Goal: Information Seeking & Learning: Learn about a topic

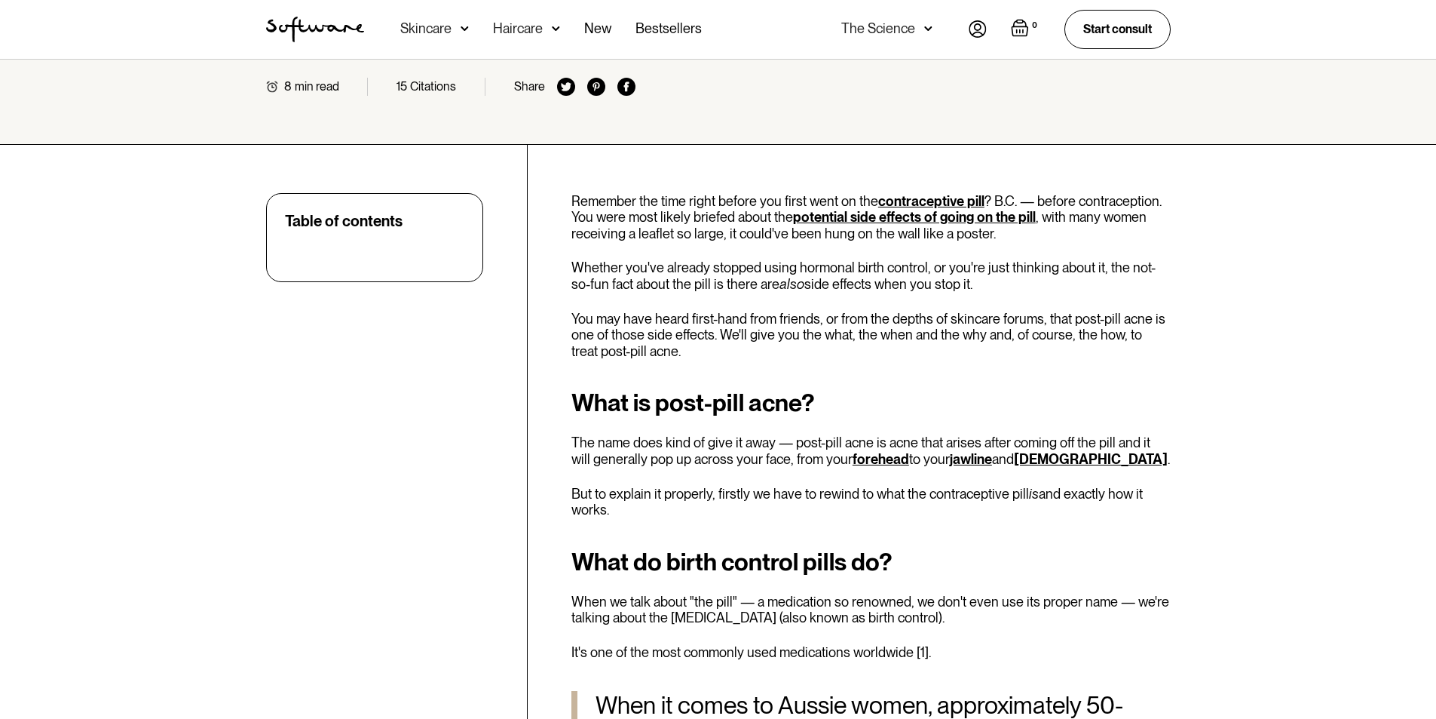
scroll to position [377, 0]
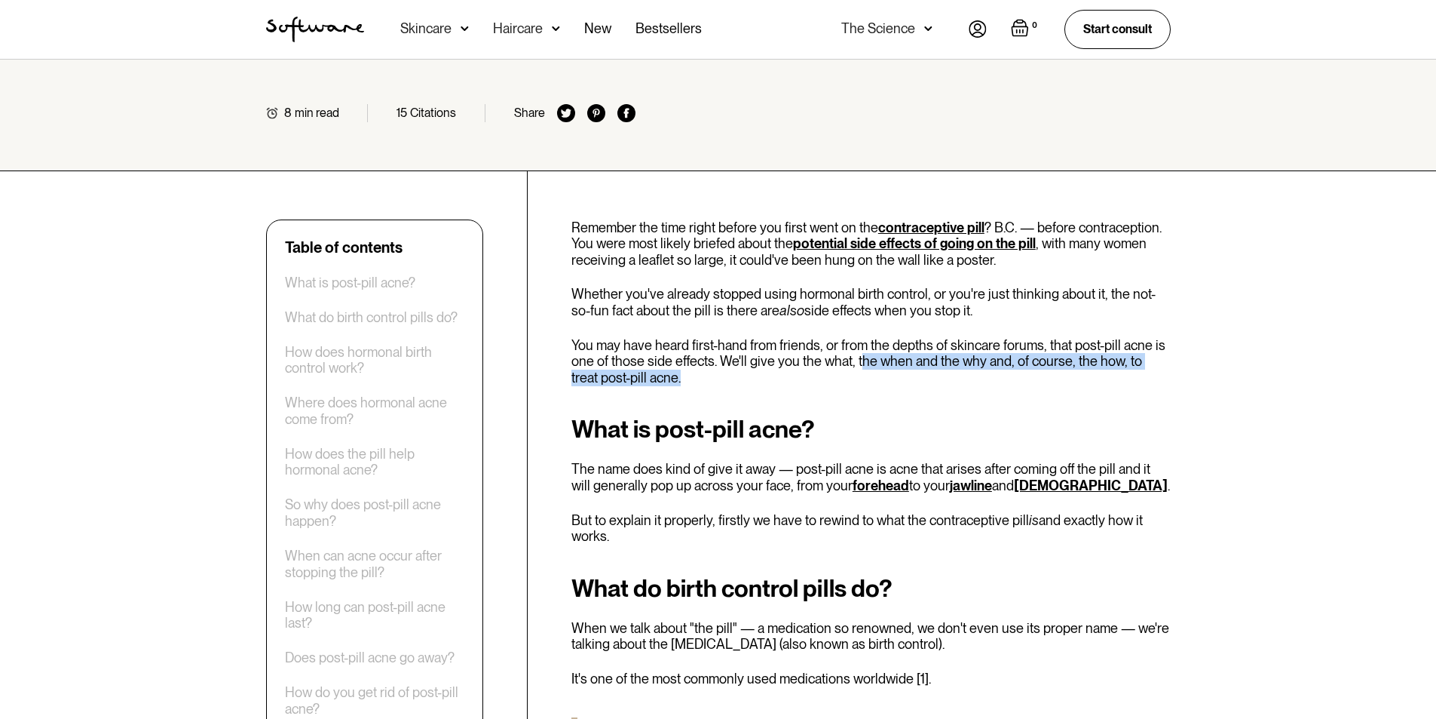
drag, startPoint x: 857, startPoint y: 360, endPoint x: 1115, endPoint y: 379, distance: 258.5
click at [1061, 373] on p "You may have heard first-hand from friends, or from the depths of skincare foru…" at bounding box center [871, 361] width 599 height 49
click at [1115, 379] on p "You may have heard first-hand from friends, or from the depths of skincare foru…" at bounding box center [871, 361] width 599 height 49
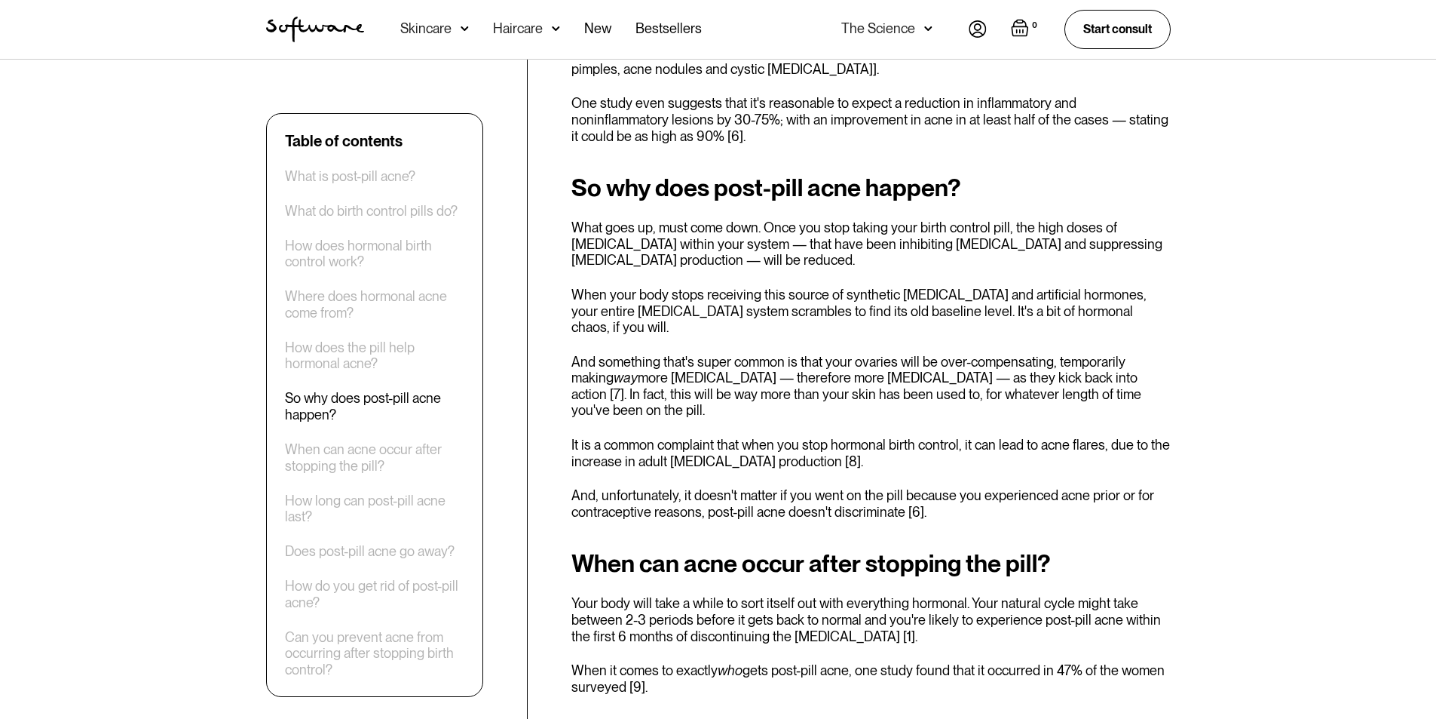
scroll to position [2187, 0]
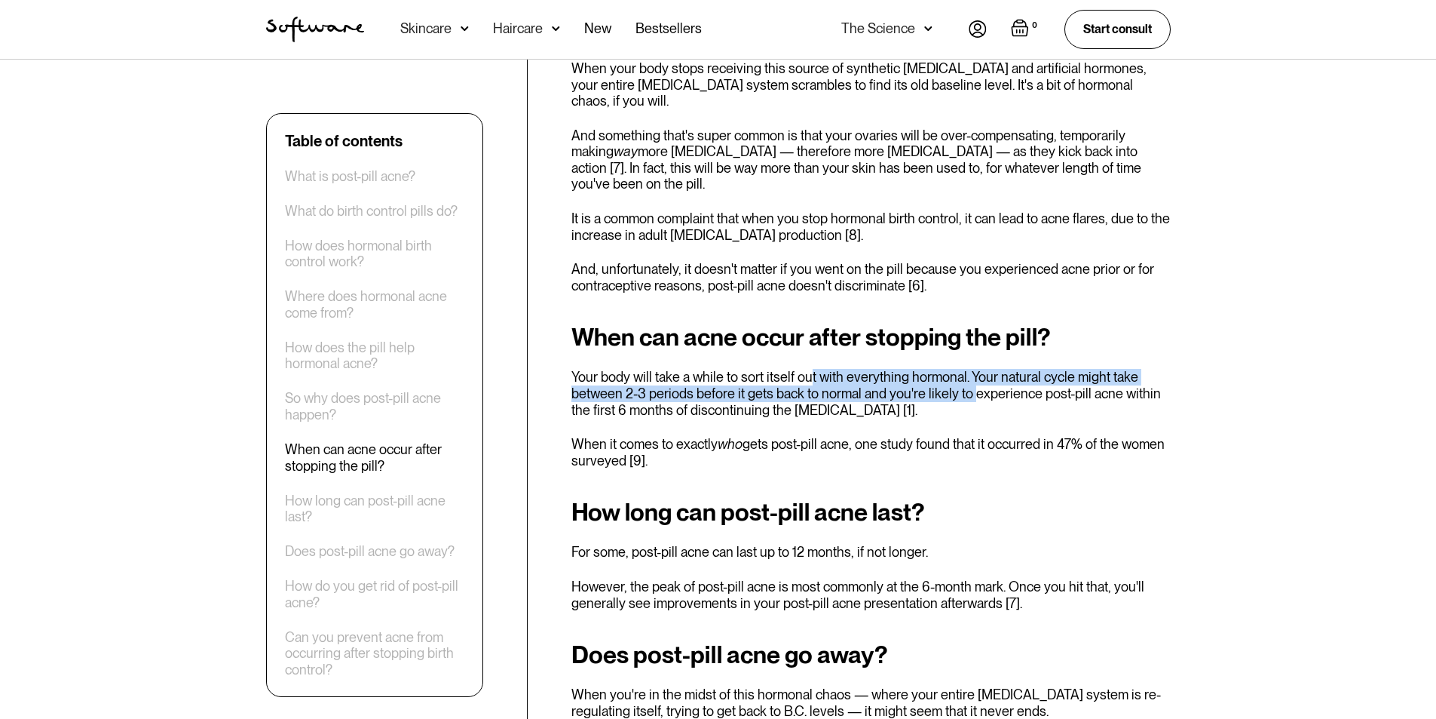
drag, startPoint x: 806, startPoint y: 323, endPoint x: 969, endPoint y: 342, distance: 164.0
click at [969, 369] on p "Your body will take a while to sort itself out with everything hormonal. Your n…" at bounding box center [871, 393] width 599 height 49
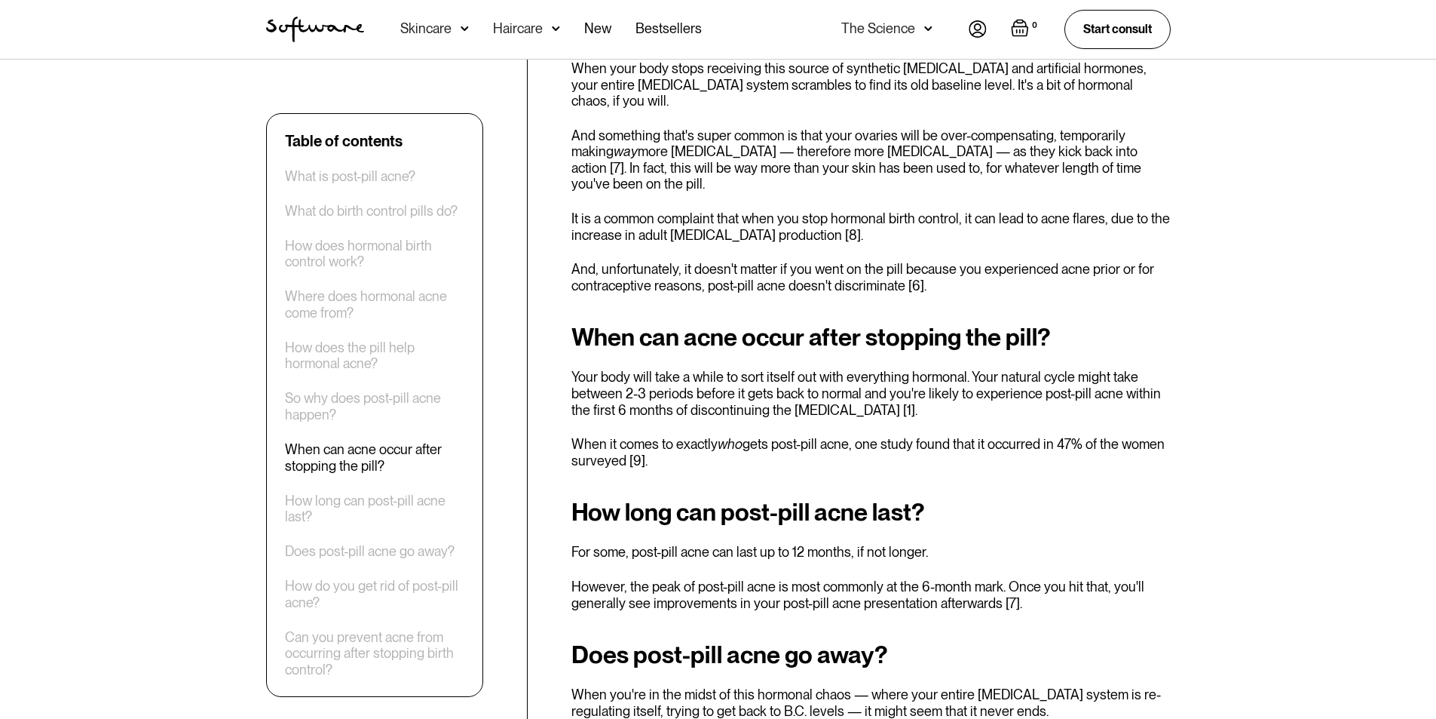
click at [1077, 369] on p "Your body will take a while to sort itself out with everything hormonal. Your n…" at bounding box center [871, 393] width 599 height 49
drag, startPoint x: 608, startPoint y: 340, endPoint x: 1103, endPoint y: 362, distance: 495.9
click at [1114, 369] on p "Your body will take a while to sort itself out with everything hormonal. Your n…" at bounding box center [871, 393] width 599 height 49
click at [1020, 369] on p "Your body will take a while to sort itself out with everything hormonal. Your n…" at bounding box center [871, 393] width 599 height 49
drag, startPoint x: 690, startPoint y: 362, endPoint x: 903, endPoint y: 366, distance: 213.4
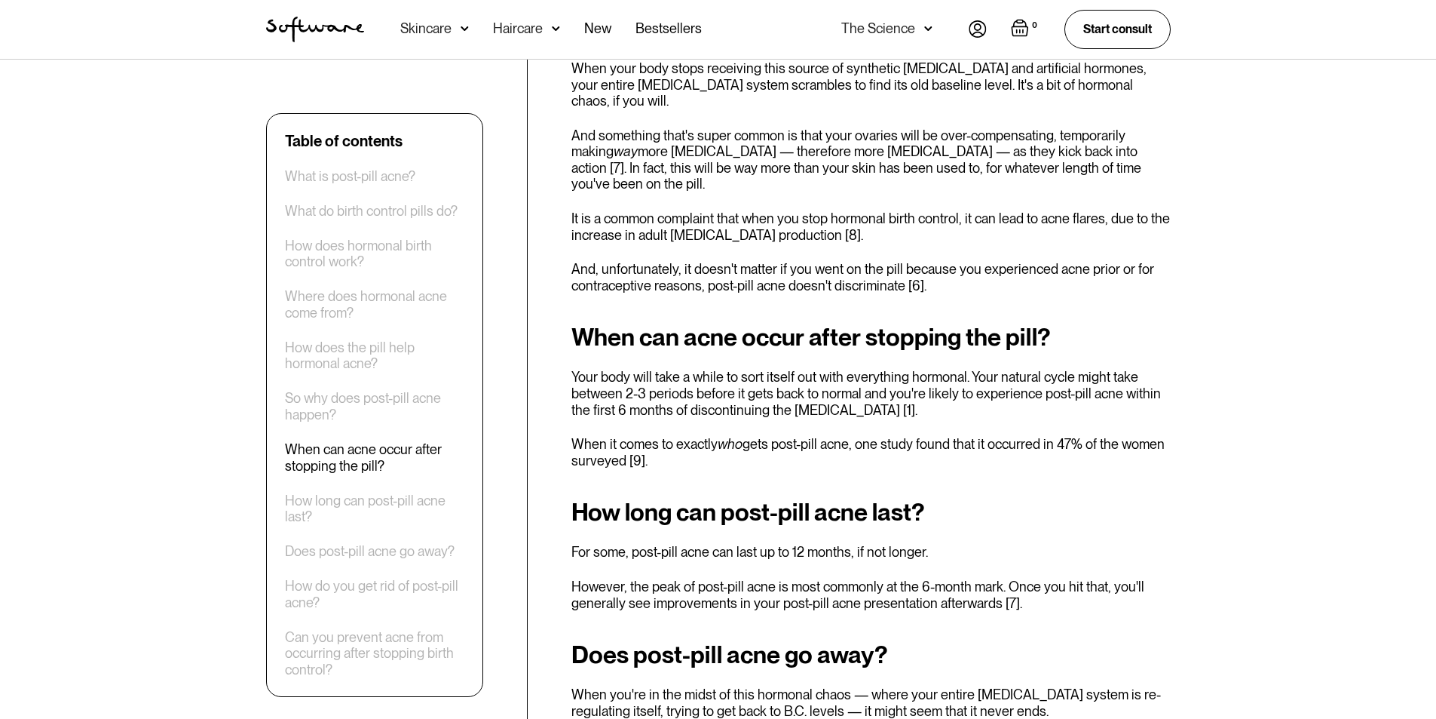
click at [691, 369] on p "Your body will take a while to sort itself out with everything hormonal. Your n…" at bounding box center [871, 393] width 599 height 49
click at [1013, 369] on p "Your body will take a while to sort itself out with everything hormonal. Your n…" at bounding box center [871, 393] width 599 height 49
drag, startPoint x: 710, startPoint y: 411, endPoint x: 961, endPoint y: 401, distance: 251.3
click at [712, 436] on p "When it comes to exactly who gets post-pill acne, one study found that it occur…" at bounding box center [871, 452] width 599 height 32
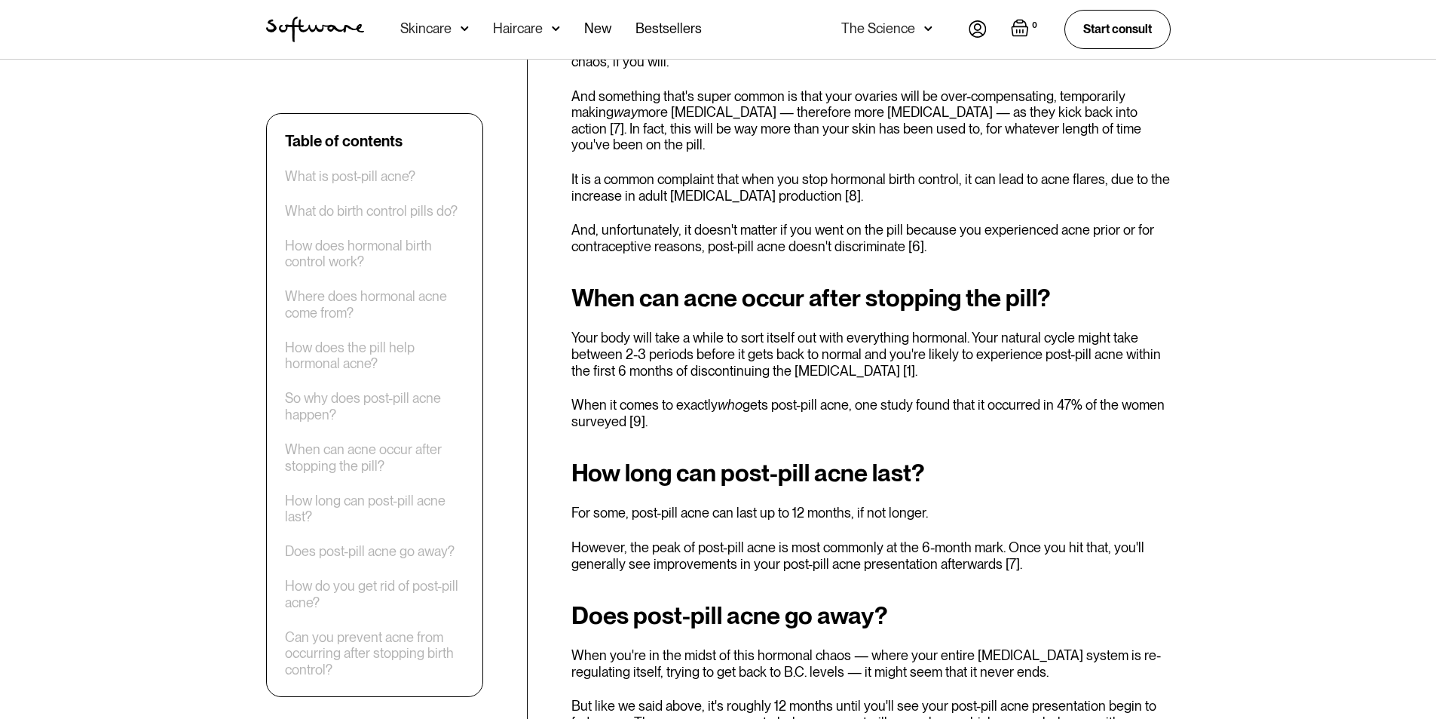
scroll to position [2262, 0]
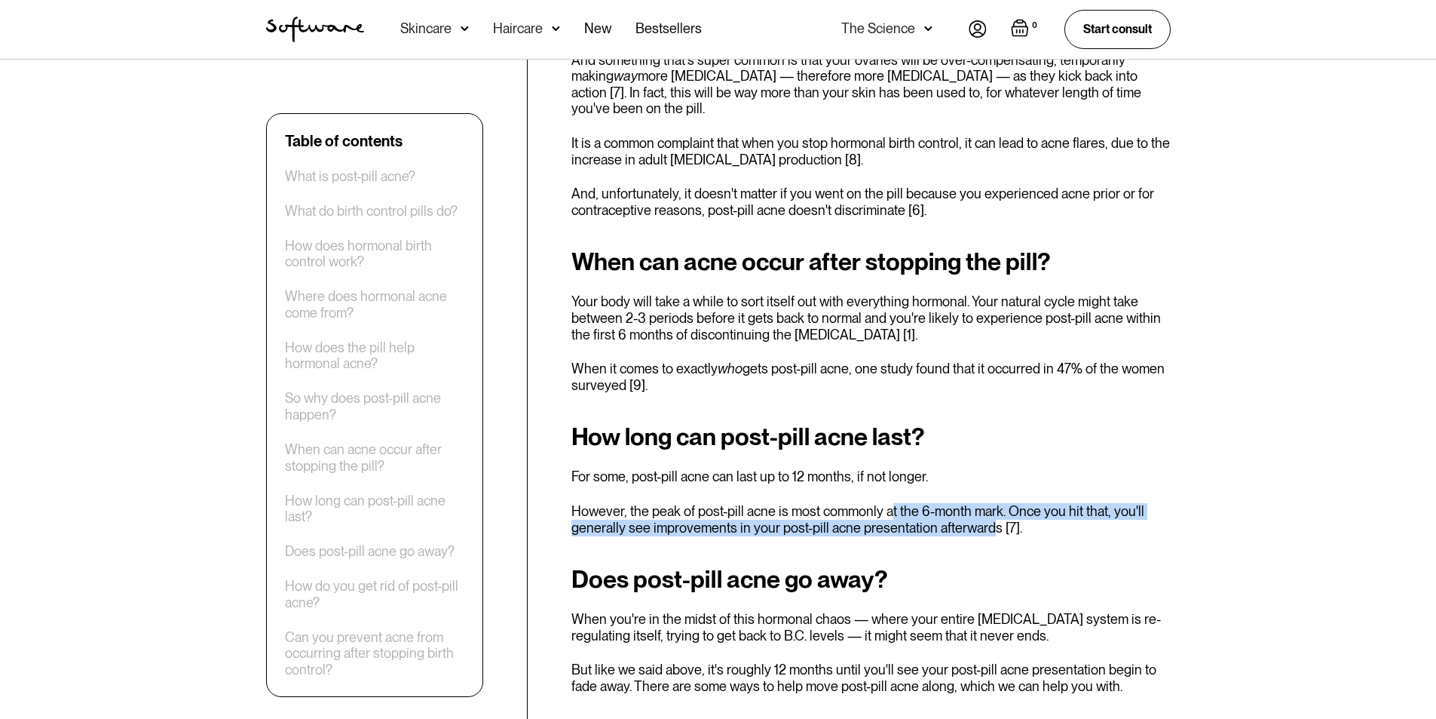
drag, startPoint x: 889, startPoint y: 462, endPoint x: 1037, endPoint y: 471, distance: 148.0
click at [998, 503] on p "However, the peak of post-pill acne is most commonly at the 6-month mark. Once …" at bounding box center [871, 519] width 599 height 32
click at [1089, 503] on p "However, the peak of post-pill acne is most commonly at the 6-month mark. Once …" at bounding box center [871, 519] width 599 height 32
drag, startPoint x: 1093, startPoint y: 481, endPoint x: 1130, endPoint y: 457, distance: 43.5
click at [1070, 451] on div "How long can post-pill acne last? For some, post-pill acne can last up to 12 mo…" at bounding box center [871, 479] width 599 height 112
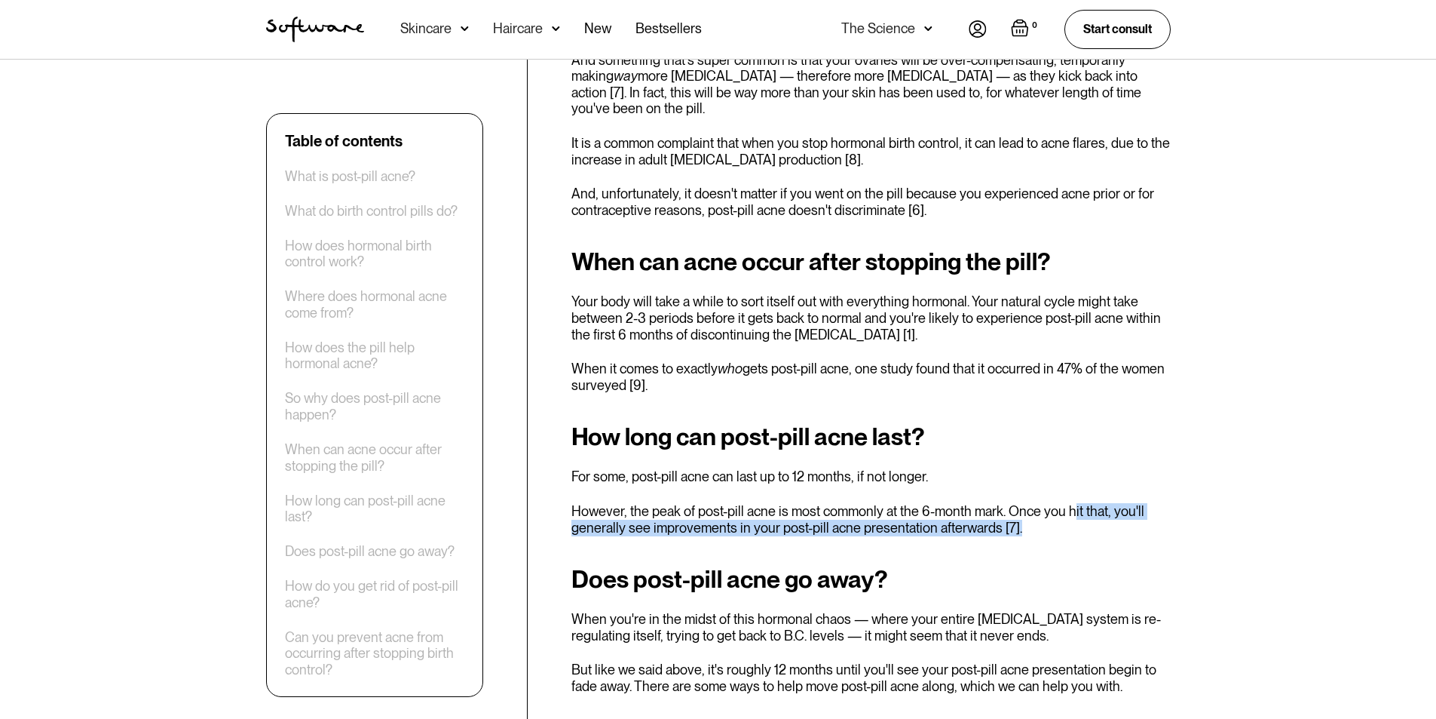
click at [1135, 503] on p "However, the peak of post-pill acne is most commonly at the 6-month mark. Once …" at bounding box center [871, 519] width 599 height 32
click at [1146, 453] on div "How long can post-pill acne last? For some, post-pill acne can last up to 12 mo…" at bounding box center [871, 479] width 599 height 112
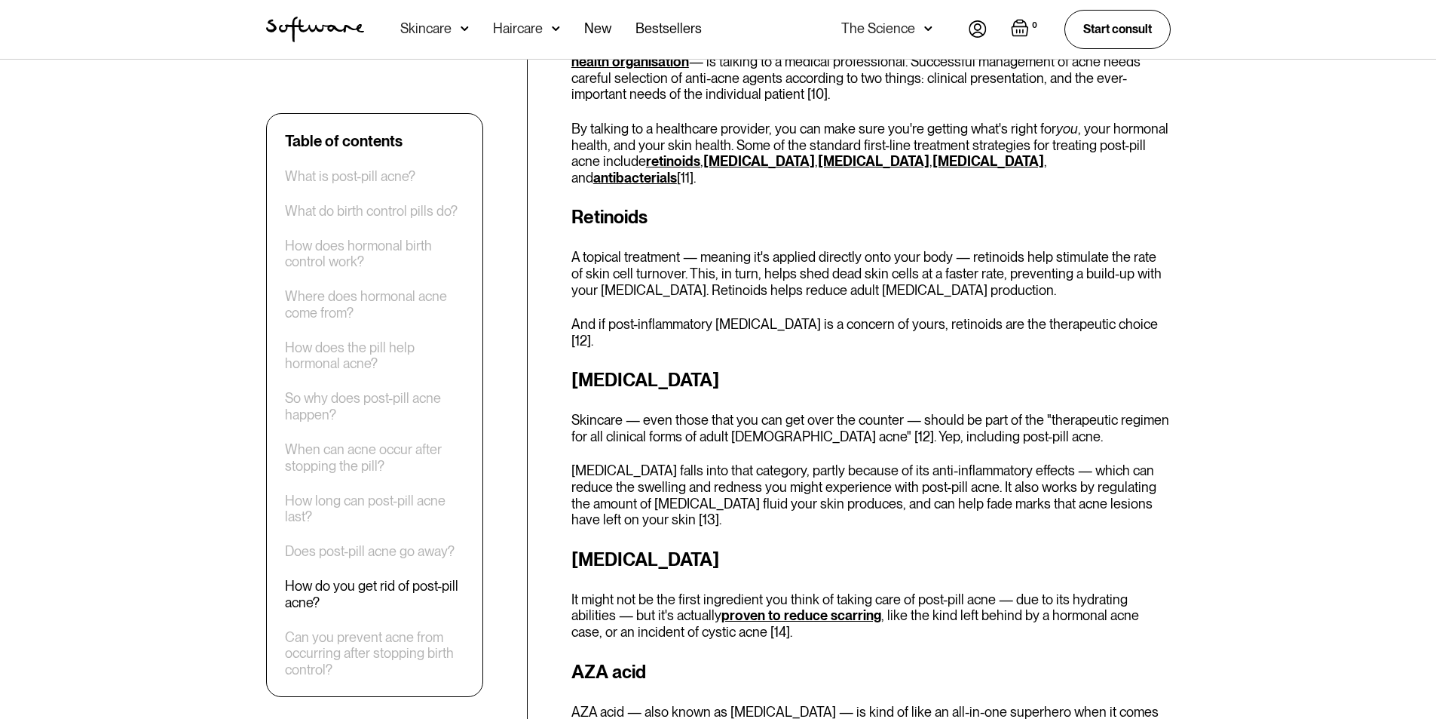
scroll to position [3016, 0]
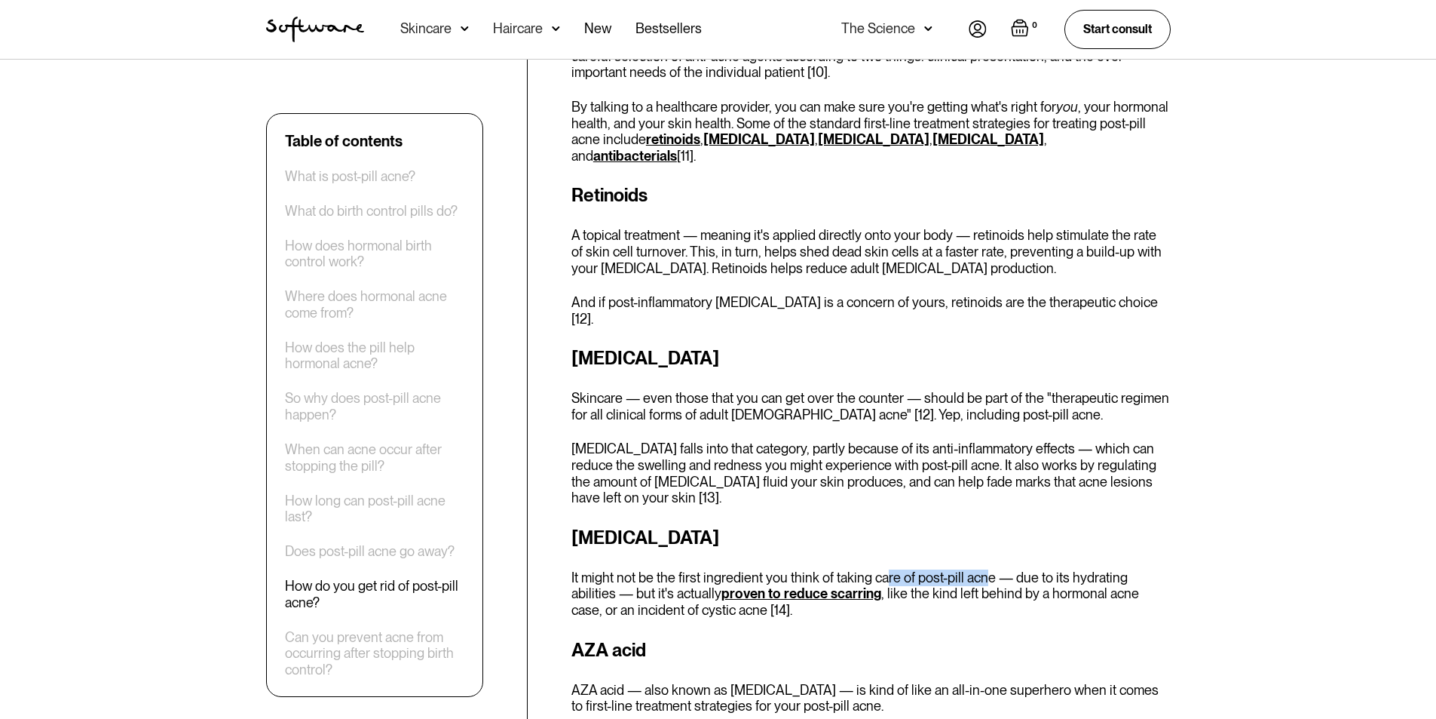
drag, startPoint x: 880, startPoint y: 501, endPoint x: 1062, endPoint y: 487, distance: 182.2
click at [984, 569] on p "It might not be the first ingredient you think of taking care of post-pill acne…" at bounding box center [871, 593] width 599 height 49
click at [1063, 569] on p "It might not be the first ingredient you think of taking care of post-pill acne…" at bounding box center [871, 593] width 599 height 49
drag, startPoint x: 1007, startPoint y: 490, endPoint x: 1086, endPoint y: 491, distance: 79.2
click at [1069, 569] on p "It might not be the first ingredient you think of taking care of post-pill acne…" at bounding box center [871, 593] width 599 height 49
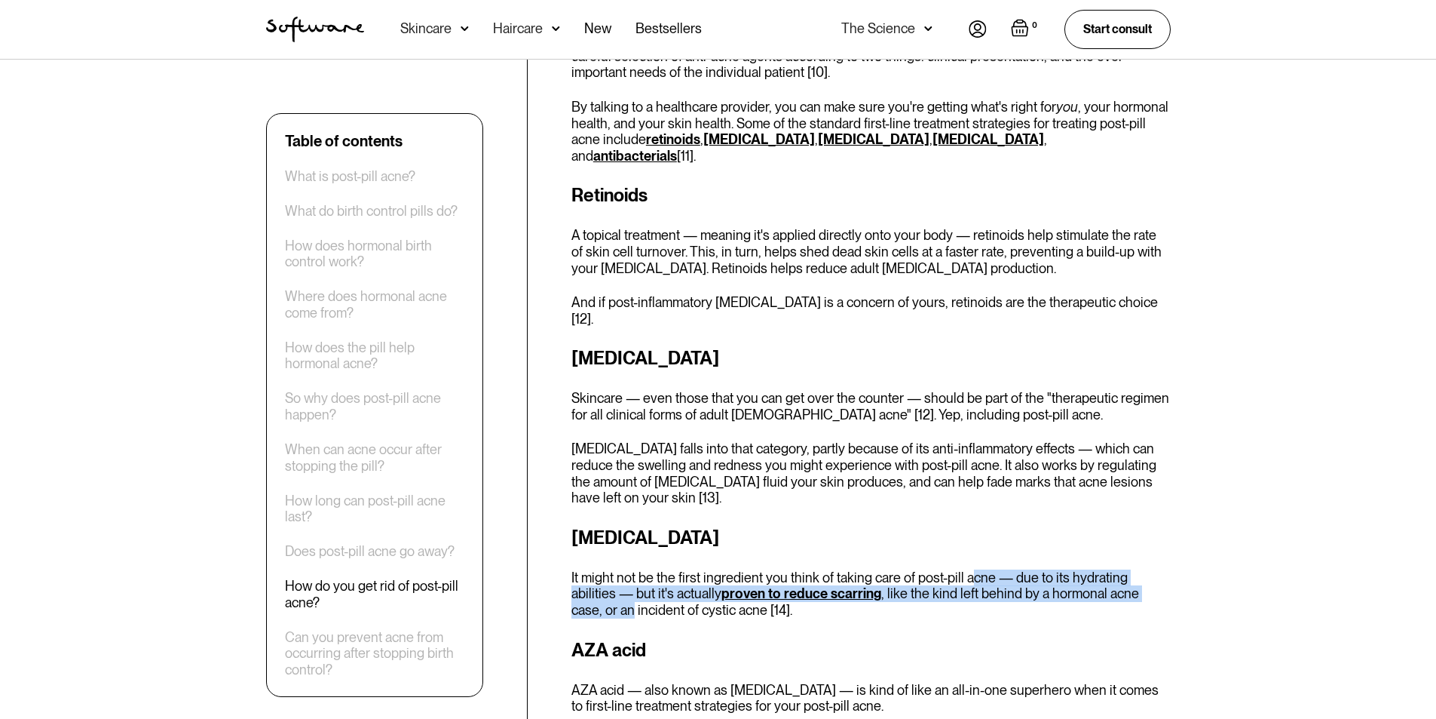
drag, startPoint x: 1176, startPoint y: 510, endPoint x: 1034, endPoint y: 487, distance: 143.5
click at [1081, 569] on p "It might not be the first ingredient you think of taking care of post-pill acne…" at bounding box center [871, 593] width 599 height 49
drag, startPoint x: 753, startPoint y: 541, endPoint x: 599, endPoint y: 523, distance: 155.6
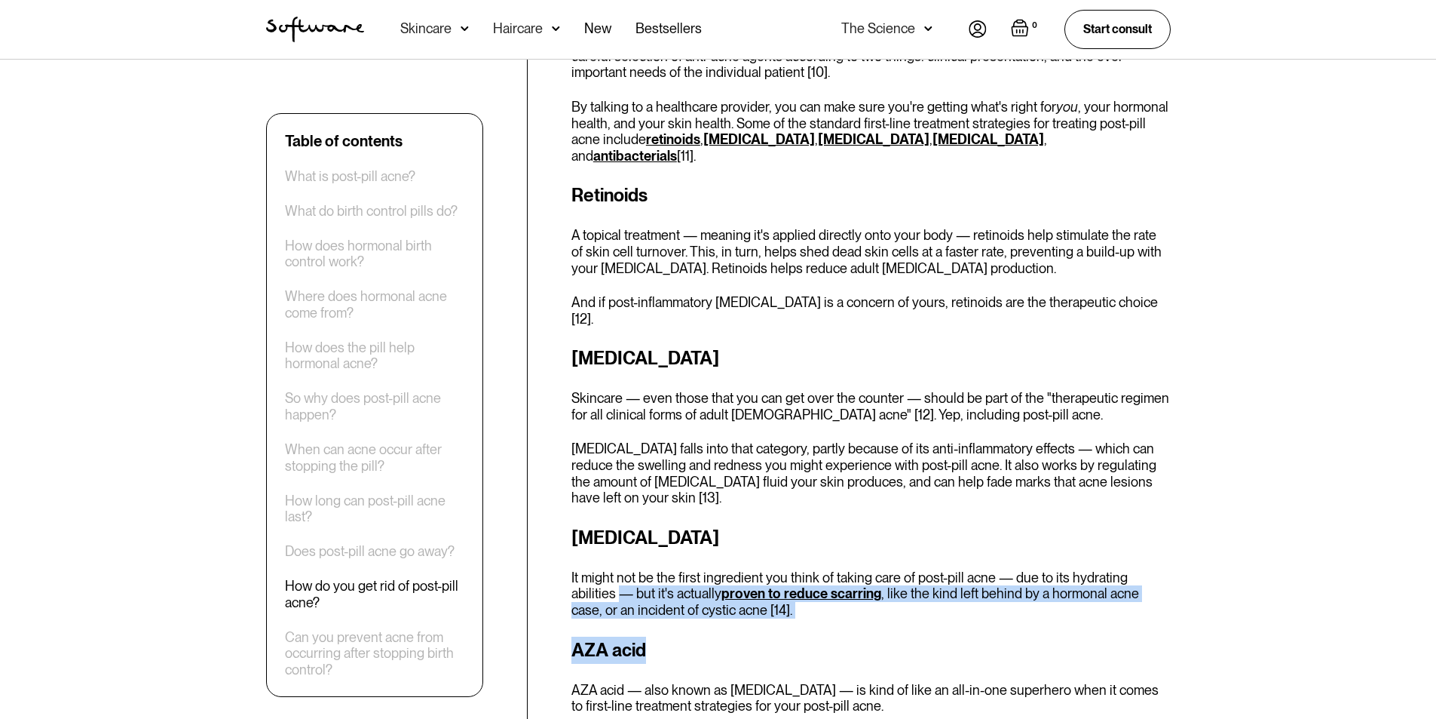
click at [759, 541] on div "How do you get rid of post-pill acne? When it comes to treating post-pill acne,…" at bounding box center [871, 637] width 599 height 1332
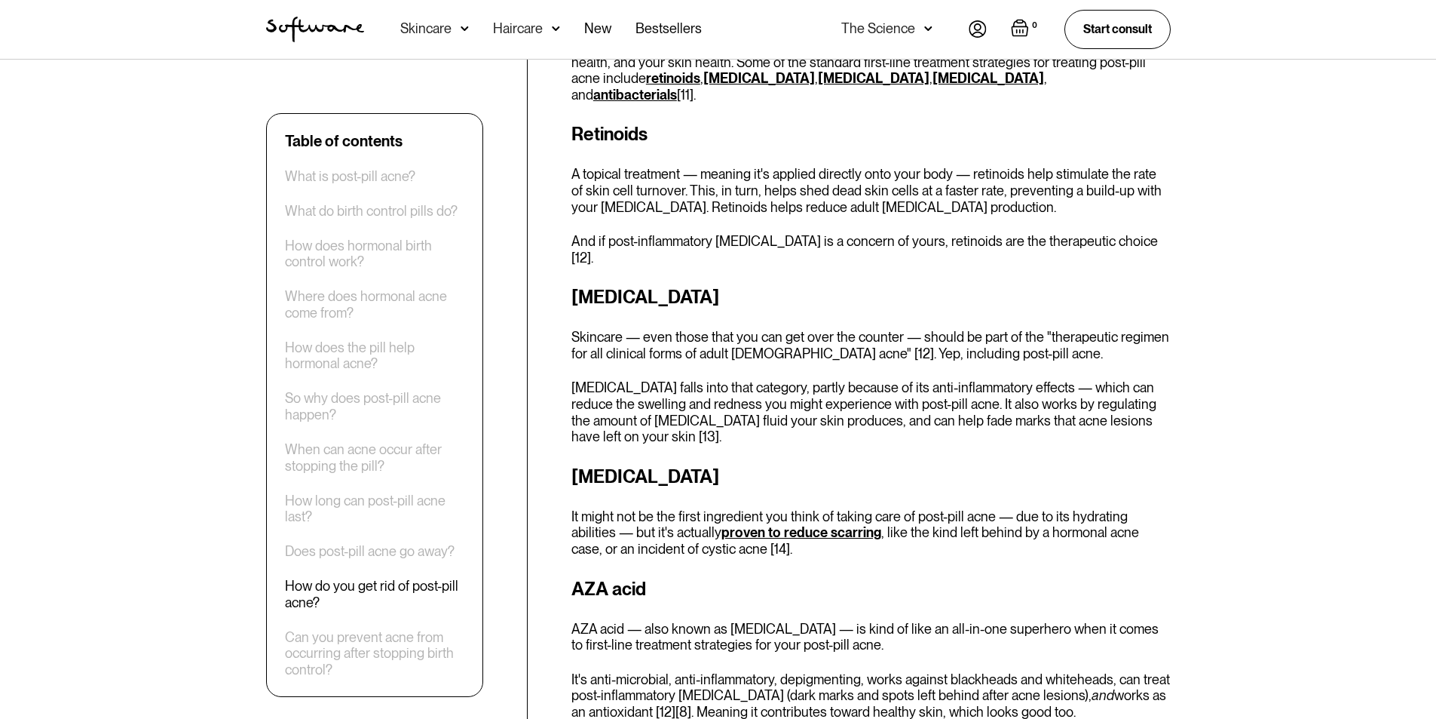
scroll to position [3167, 0]
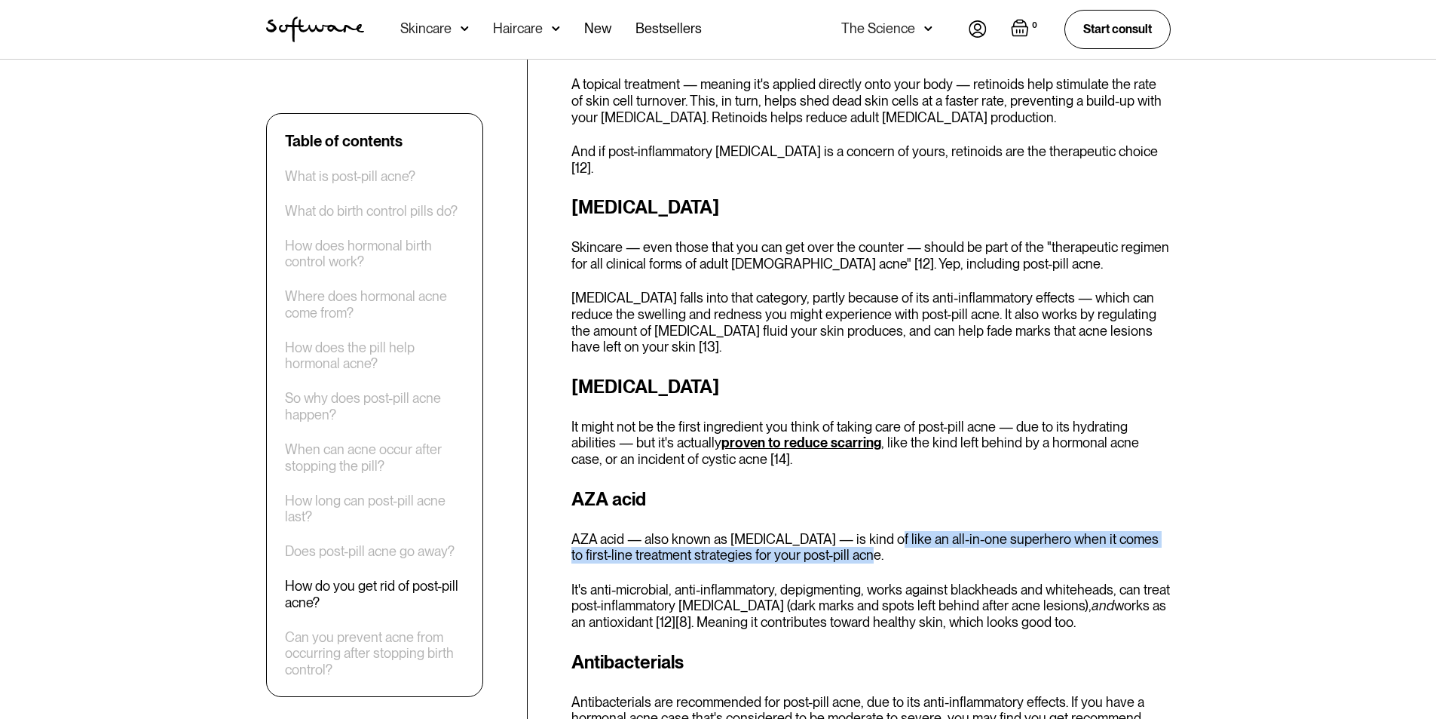
drag, startPoint x: 881, startPoint y: 455, endPoint x: 888, endPoint y: 438, distance: 18.9
click at [875, 486] on div "AZA acid AZA acid — also known as [MEDICAL_DATA] — is kind of like an all-in-on…" at bounding box center [871, 558] width 599 height 145
click at [1007, 531] on p "AZA acid — also known as [MEDICAL_DATA] — is kind of like an all-in-one superhe…" at bounding box center [871, 547] width 599 height 32
drag, startPoint x: 1050, startPoint y: 474, endPoint x: 1133, endPoint y: 450, distance: 86.2
click at [1054, 531] on p "AZA acid — also known as [MEDICAL_DATA] — is kind of like an all-in-one superhe…" at bounding box center [871, 547] width 599 height 32
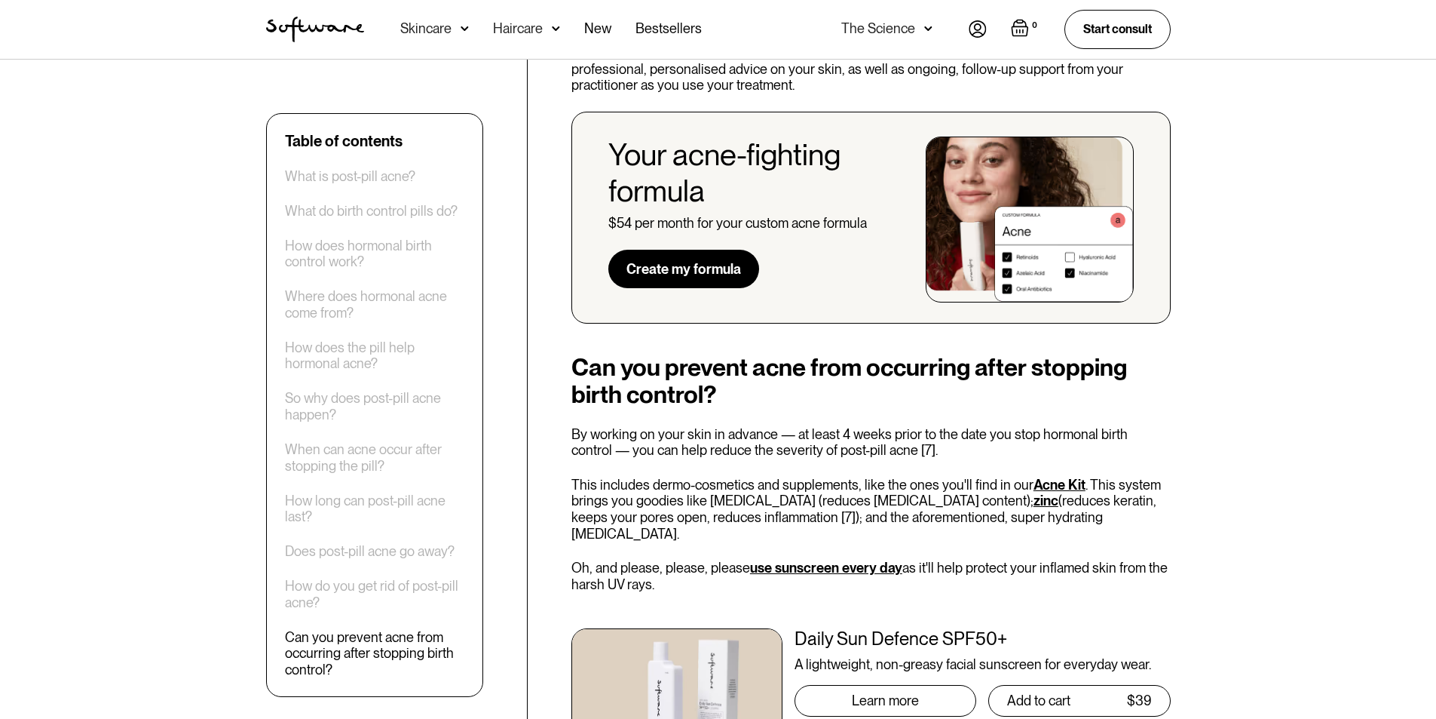
scroll to position [4072, 0]
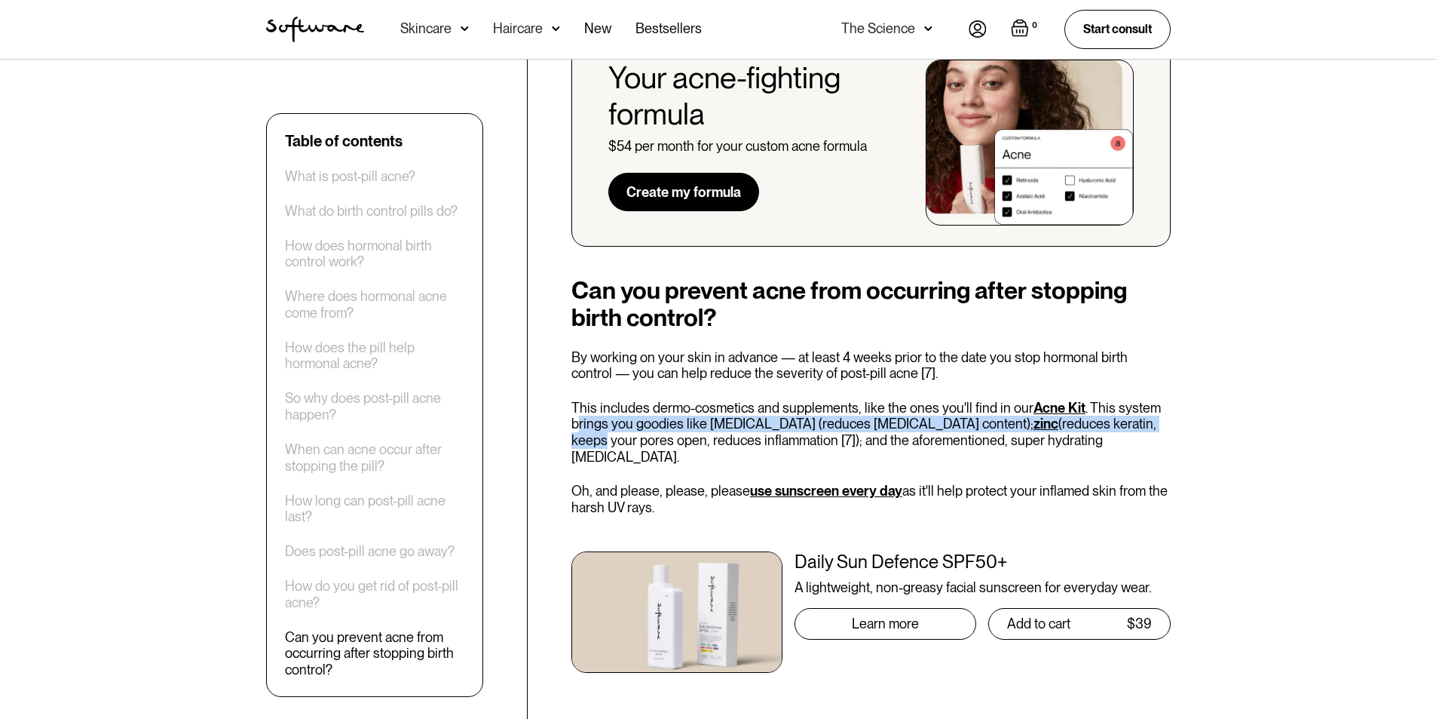
drag, startPoint x: 602, startPoint y: 342, endPoint x: 1103, endPoint y: 342, distance: 501.4
click at [1099, 400] on p "This includes dermo-cosmetics and supplements, like the ones you'll find in our…" at bounding box center [871, 432] width 599 height 65
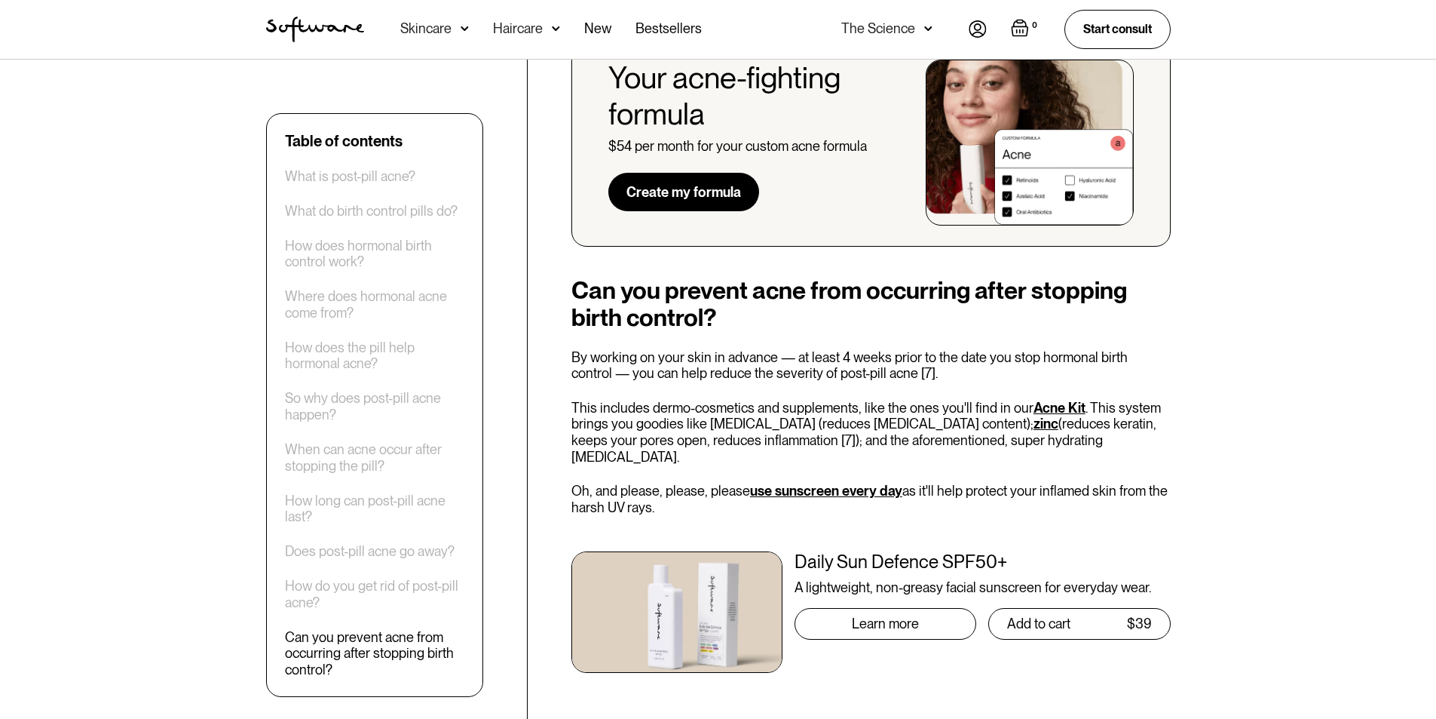
click at [1152, 400] on p "This includes dermo-cosmetics and supplements, like the ones you'll find in our…" at bounding box center [871, 432] width 599 height 65
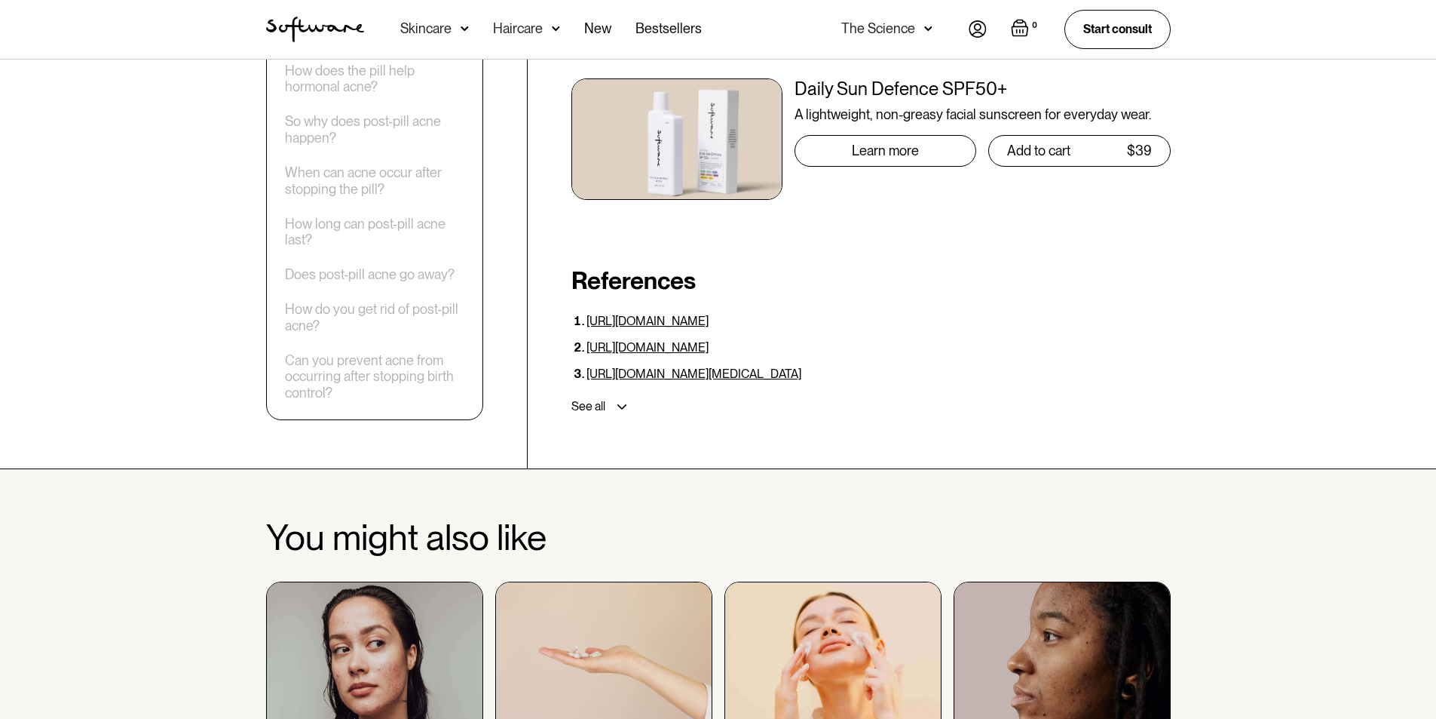
scroll to position [4599, 0]
